Goal: Find contact information: Find contact information

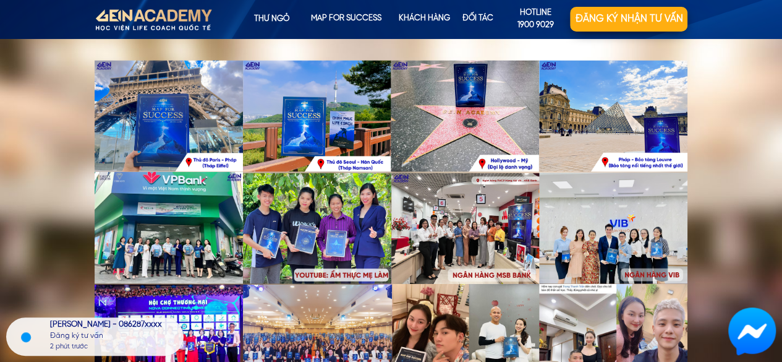
scroll to position [4012, 0]
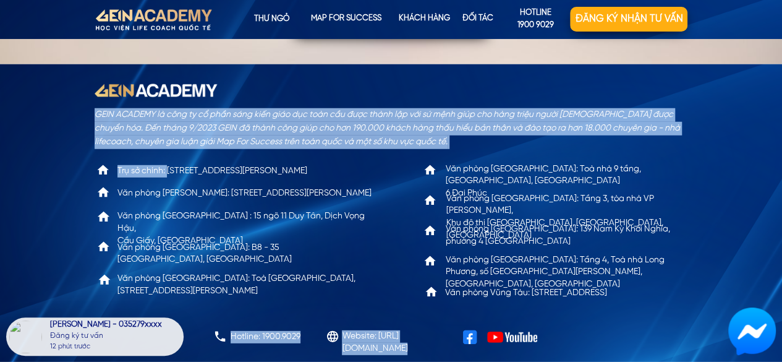
drag, startPoint x: 169, startPoint y: 169, endPoint x: 356, endPoint y: 182, distance: 187.1
click at [356, 182] on div "GEIN ACADEMY là công ty cổ phần sáng kiến giáo dục toàn cầu được thành lập với …" at bounding box center [391, 212] width 593 height 297
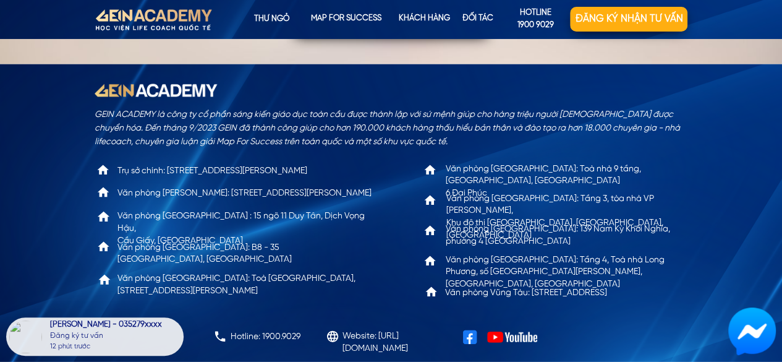
click at [350, 171] on p "Trụ sở chính: [STREET_ADDRESS][PERSON_NAME]" at bounding box center [241, 171] width 249 height 12
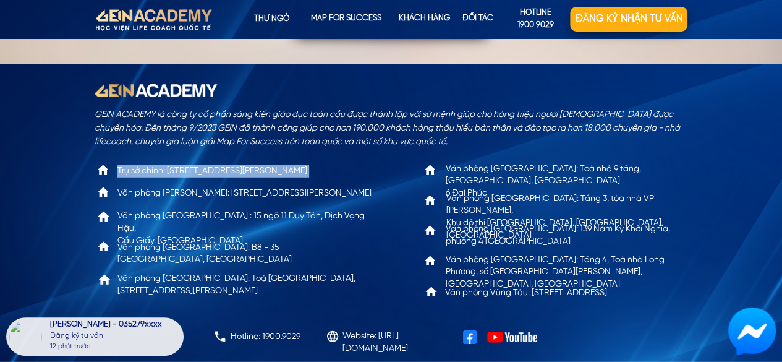
click at [350, 171] on p "Trụ sở chính: [STREET_ADDRESS][PERSON_NAME]" at bounding box center [241, 171] width 249 height 12
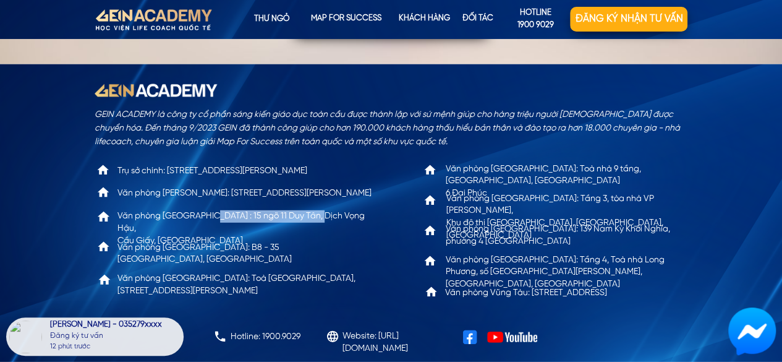
drag, startPoint x: 204, startPoint y: 212, endPoint x: 315, endPoint y: 215, distance: 111.3
click at [315, 215] on p "Văn phòng [GEOGRAPHIC_DATA] : 15 ngõ 11 Duy Tân, Dịch Vọng Hậu, [GEOGRAPHIC_DAT…" at bounding box center [245, 228] width 257 height 36
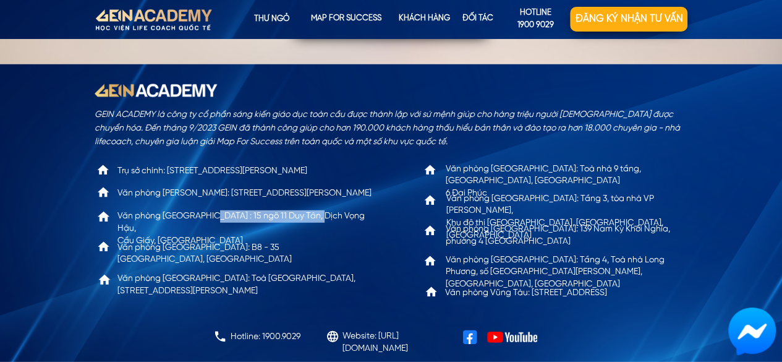
click at [307, 218] on p "Văn phòng [GEOGRAPHIC_DATA] : 15 ngõ 11 Duy Tân, Dịch Vọng Hậu, [GEOGRAPHIC_DAT…" at bounding box center [245, 228] width 257 height 36
click at [301, 218] on p "Văn phòng [GEOGRAPHIC_DATA] : 15 ngõ 11 Duy Tân, Dịch Vọng Hậu, [GEOGRAPHIC_DAT…" at bounding box center [245, 228] width 257 height 36
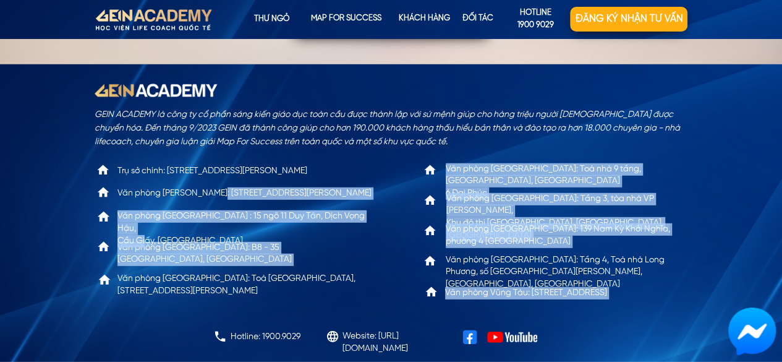
drag, startPoint x: 146, startPoint y: 232, endPoint x: 214, endPoint y: 196, distance: 77.2
click at [214, 196] on div "GEIN ACADEMY là công ty cổ phần sáng kiến giáo dục toàn cầu được thành lập với …" at bounding box center [391, 212] width 593 height 297
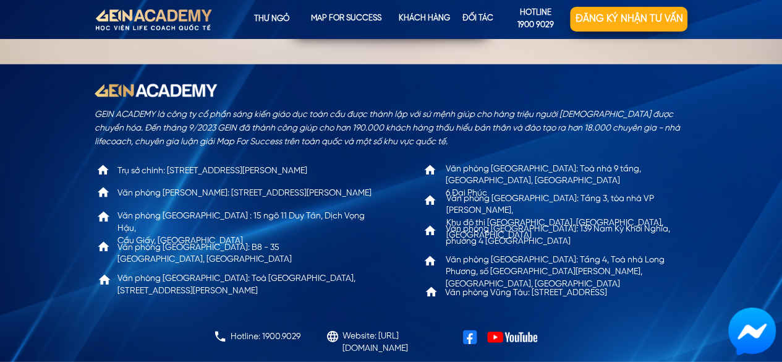
click at [235, 232] on p "Văn phòng [GEOGRAPHIC_DATA] : 15 ngõ 11 Duy Tân, Dịch Vọng Hậu, [GEOGRAPHIC_DAT…" at bounding box center [245, 228] width 257 height 36
drag, startPoint x: 223, startPoint y: 247, endPoint x: 310, endPoint y: 252, distance: 87.3
click at [310, 252] on p "Văn phòng [GEOGRAPHIC_DATA]: B8 - 35 [GEOGRAPHIC_DATA], [GEOGRAPHIC_DATA]" at bounding box center [236, 254] width 239 height 24
click at [233, 234] on div "GEIN ACADEMY là công ty cổ phần sáng kiến giáo dục toàn cầu được thành lập với …" at bounding box center [391, 212] width 593 height 297
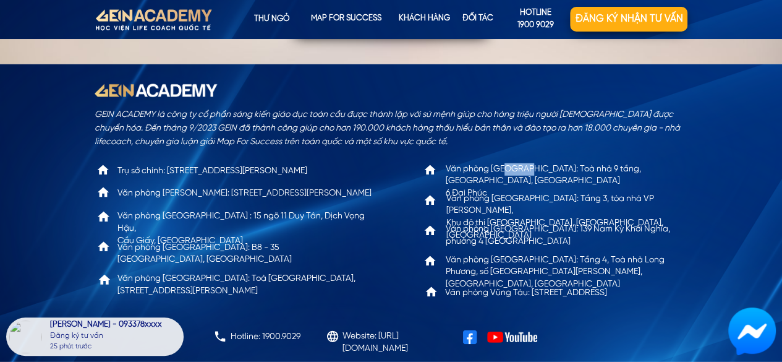
drag, startPoint x: 505, startPoint y: 170, endPoint x: 524, endPoint y: 174, distance: 19.5
click at [524, 174] on p "Văn phòng [GEOGRAPHIC_DATA]: Toà nhà 9 tầng, [GEOGRAPHIC_DATA], [GEOGRAPHIC_DAT…" at bounding box center [565, 181] width 239 height 36
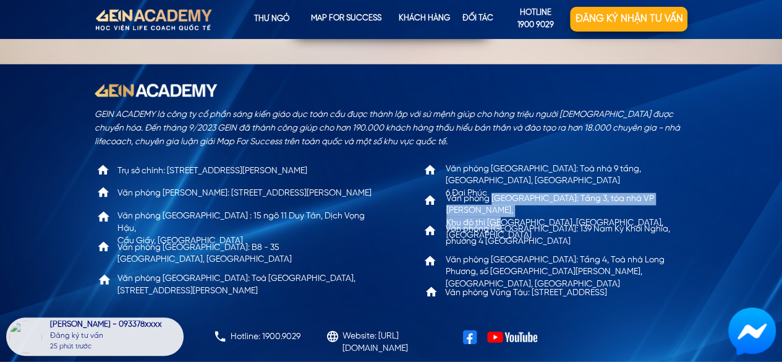
drag, startPoint x: 493, startPoint y: 203, endPoint x: 509, endPoint y: 212, distance: 18.0
click at [507, 212] on p "Văn phòng [GEOGRAPHIC_DATA]: Tầng 3, tòa nhà VP Tuệ Tâm, [GEOGRAPHIC_DATA] thị …" at bounding box center [565, 217] width 239 height 48
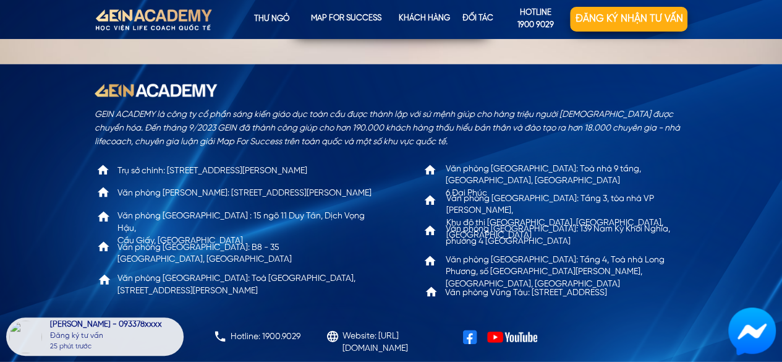
drag, startPoint x: 493, startPoint y: 232, endPoint x: 509, endPoint y: 231, distance: 16.1
click at [496, 232] on p "Văn phòng [GEOGRAPHIC_DATA]: 139 Nam Kỳ Khởi Nghĩa, [GEOGRAPHIC_DATA] [GEOGRAPH…" at bounding box center [565, 235] width 239 height 24
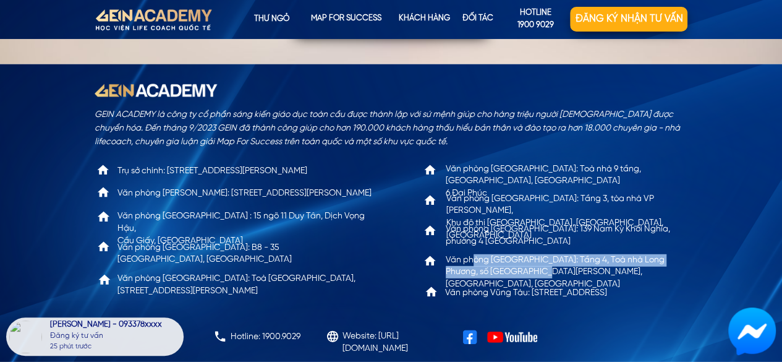
drag, startPoint x: 474, startPoint y: 257, endPoint x: 514, endPoint y: 266, distance: 41.8
click at [514, 266] on p "Văn phòng [GEOGRAPHIC_DATA]: Tầng 4, Toà nhà Long Phương, số [GEOGRAPHIC_DATA][…" at bounding box center [565, 272] width 239 height 36
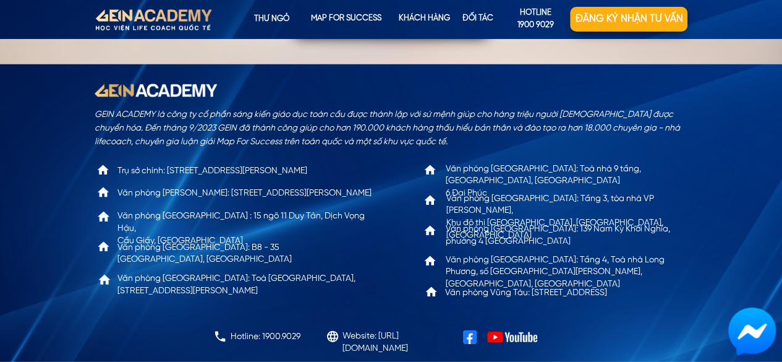
drag, startPoint x: 485, startPoint y: 279, endPoint x: 492, endPoint y: 276, distance: 7.7
click at [491, 283] on div "GEIN ACADEMY là công ty cổ phần sáng kiến giáo dục toàn cầu được thành lập với …" at bounding box center [391, 212] width 593 height 297
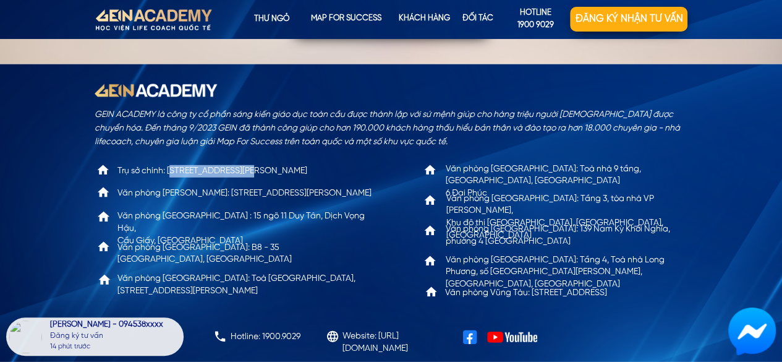
drag, startPoint x: 171, startPoint y: 169, endPoint x: 241, endPoint y: 169, distance: 70.5
click at [241, 169] on p "Trụ sở chính: [STREET_ADDRESS][PERSON_NAME]" at bounding box center [241, 171] width 249 height 12
drag, startPoint x: 198, startPoint y: 218, endPoint x: 263, endPoint y: 217, distance: 64.9
click at [263, 217] on p "Văn phòng [GEOGRAPHIC_DATA] : 15 ngõ 11 Duy Tân, Dịch Vọng Hậu, [GEOGRAPHIC_DAT…" at bounding box center [245, 228] width 257 height 36
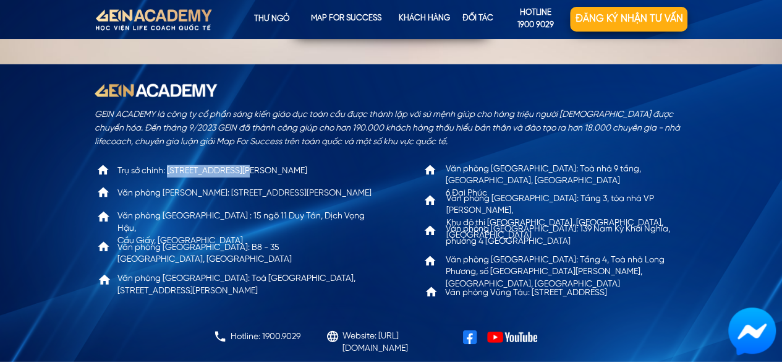
drag, startPoint x: 168, startPoint y: 172, endPoint x: 239, endPoint y: 166, distance: 70.7
click at [239, 166] on p "Trụ sở chính: [STREET_ADDRESS][PERSON_NAME]" at bounding box center [241, 171] width 249 height 12
copy p "85 [PERSON_NAME],"
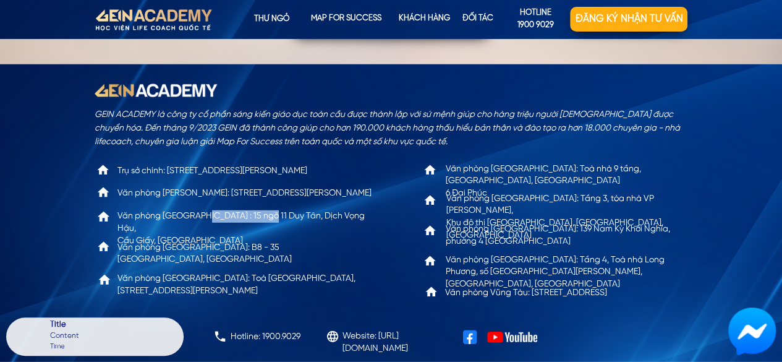
drag, startPoint x: 198, startPoint y: 217, endPoint x: 263, endPoint y: 219, distance: 65.0
click at [263, 219] on p "Văn phòng [GEOGRAPHIC_DATA] : 15 ngõ 11 Duy Tân, Dịch Vọng Hậu, [GEOGRAPHIC_DAT…" at bounding box center [245, 228] width 257 height 36
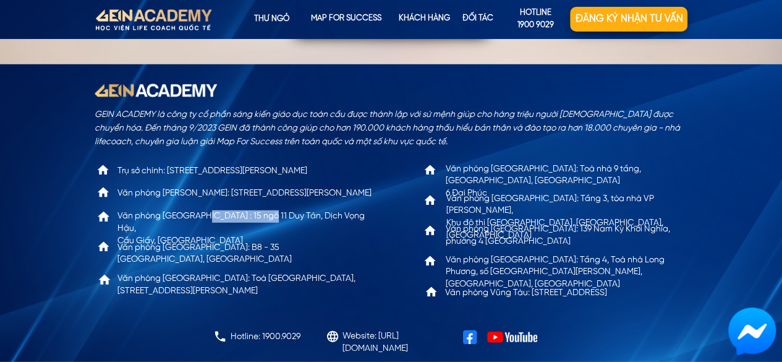
copy p "15 ngõ 11 Duy Tân"
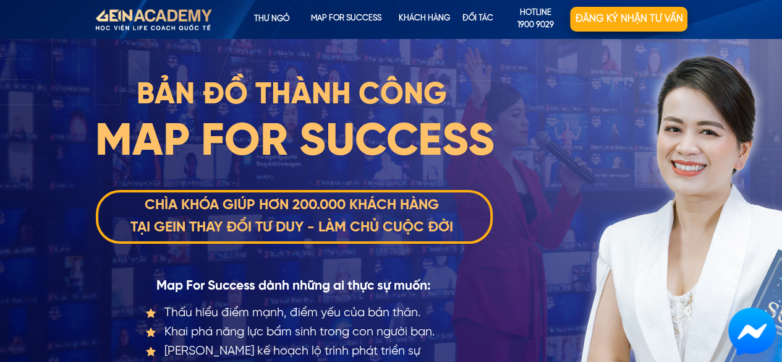
scroll to position [124, 0]
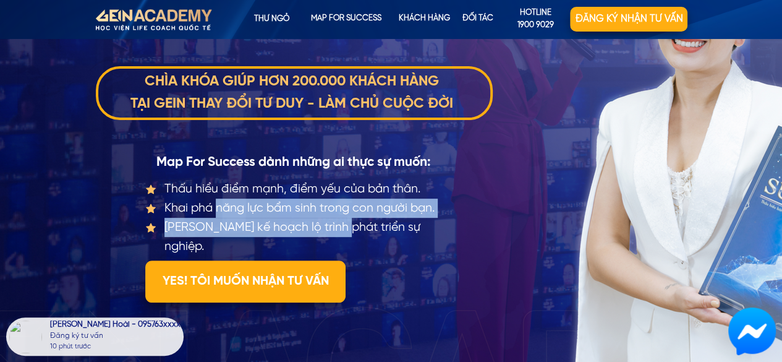
drag, startPoint x: 218, startPoint y: 215, endPoint x: 334, endPoint y: 221, distance: 116.4
click at [334, 221] on ul "Thấu hiểu điểm mạnh, điểm yếu của bản thân. Khai phá năng lực bẩm sinh trong co…" at bounding box center [297, 217] width 305 height 77
click at [334, 224] on li "[PERSON_NAME] kế hoạch lộ trình phát triển sự nghiệp." at bounding box center [297, 237] width 305 height 39
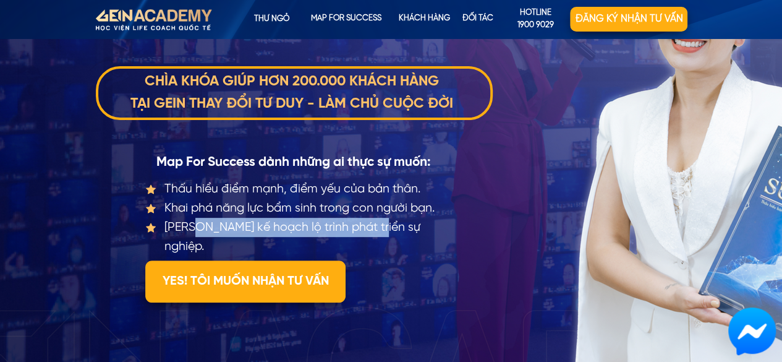
drag, startPoint x: 192, startPoint y: 223, endPoint x: 377, endPoint y: 235, distance: 185.2
click at [376, 235] on li "[PERSON_NAME] kế hoạch lộ trình phát triển sự nghiệp." at bounding box center [297, 237] width 305 height 39
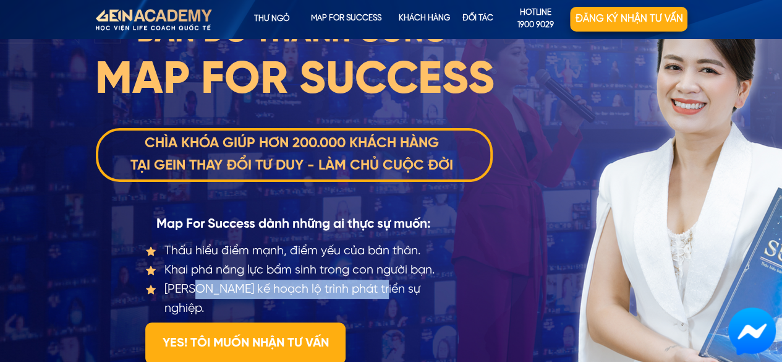
scroll to position [0, 0]
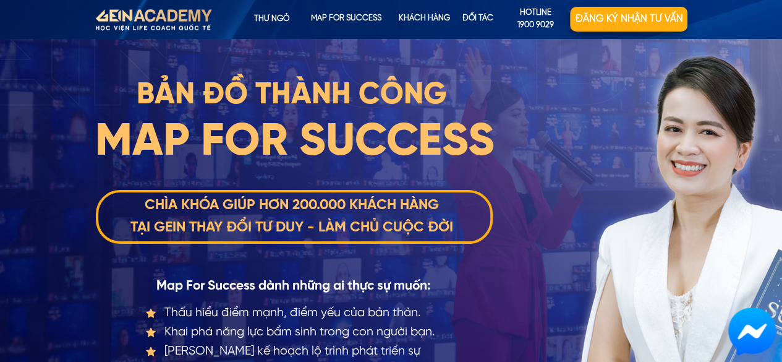
click at [516, 266] on div "BẢN ĐỒ THÀNH CÔNG Dương Thu Hoài - 095763xxxx Đăng ký tư vấn 10 phút trước Thấu…" at bounding box center [391, 265] width 593 height 453
